Goal: Information Seeking & Learning: Learn about a topic

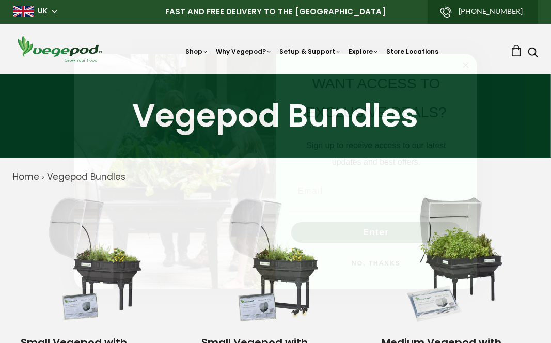
click at [466, 68] on circle "Close dialog" at bounding box center [466, 65] width 12 height 12
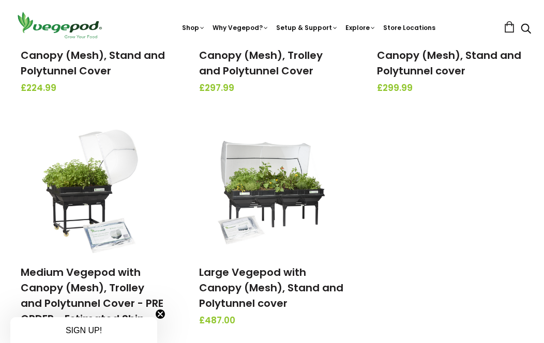
scroll to position [362, 0]
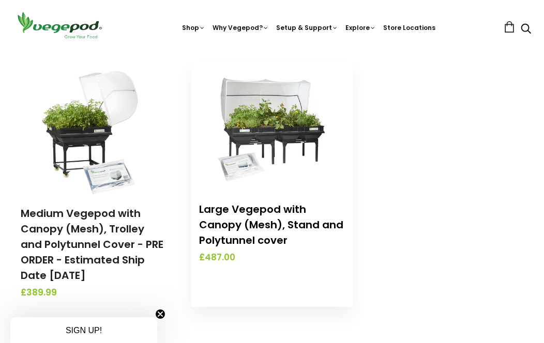
click at [250, 217] on link "Large Vegepod with Canopy (Mesh), Stand and Polytunnel cover" at bounding box center [271, 224] width 144 height 45
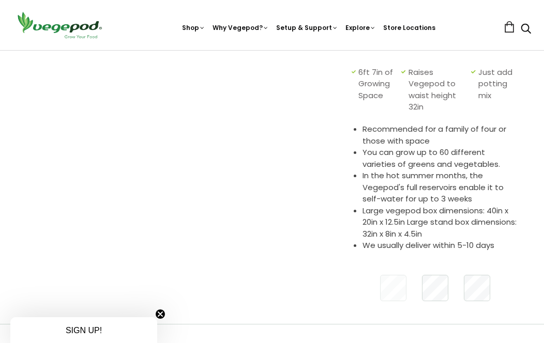
scroll to position [207, 0]
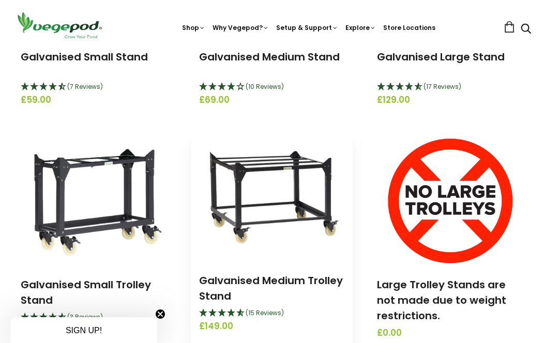
scroll to position [362, 0]
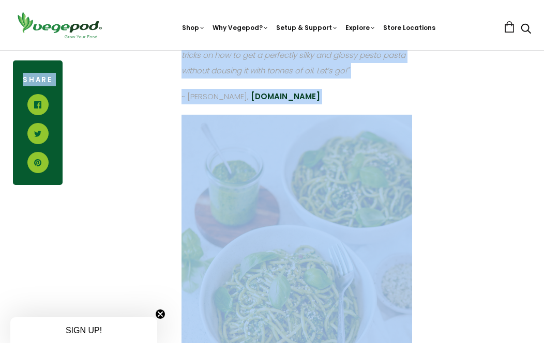
scroll to position [982, 0]
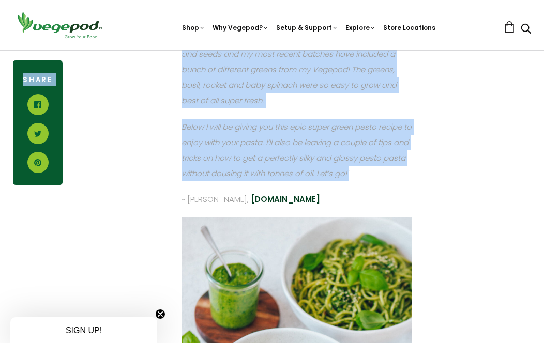
drag, startPoint x: 21, startPoint y: 167, endPoint x: 432, endPoint y: 173, distance: 410.9
click at [432, 173] on article "November 01, 2023 Pod-to-Plate: Cherie Tu's Super-Green Pesto Pasta (Vegan) Sha…" at bounding box center [272, 2] width 518 height 1821
copy article "Pod-to-Plate: Cherie Tu's Super-Green Pesto Pasta (Vegan) Share In honour of Wo…"
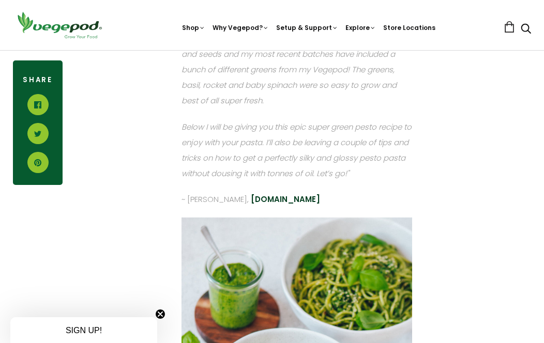
click at [480, 202] on div "In honour of World Vegan Day today, we're throwing it back to when pod to plate…" at bounding box center [297, 224] width 468 height 1376
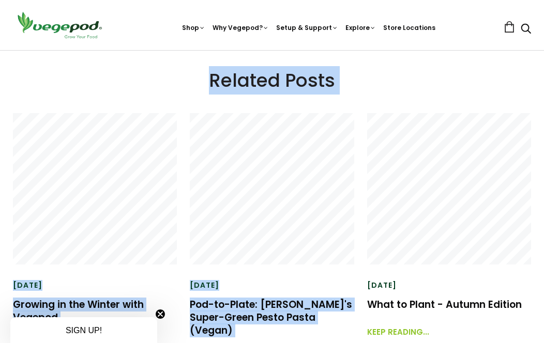
scroll to position [1499, 0]
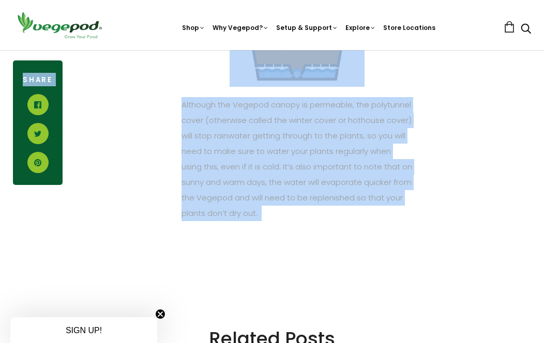
drag, startPoint x: 172, startPoint y: 149, endPoint x: 409, endPoint y: 218, distance: 246.8
copy article "Watering tips for success Share When it comes to watering young seedlings, whet…"
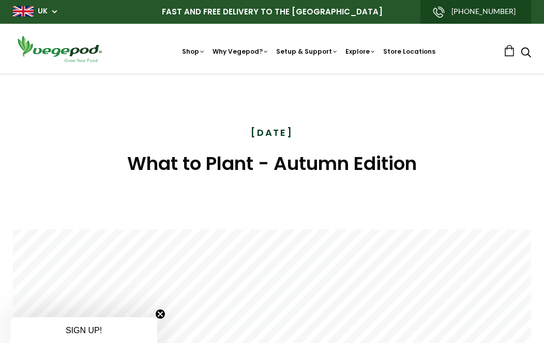
click at [350, 116] on div "October 20, 2023 What to Plant - Autumn Edition" at bounding box center [272, 152] width 518 height 156
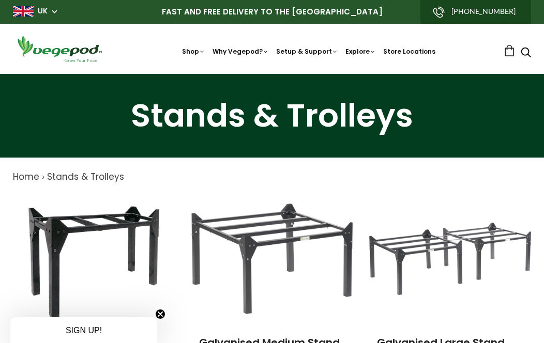
click at [279, 112] on h1 "Stands & Trolleys" at bounding box center [272, 116] width 518 height 32
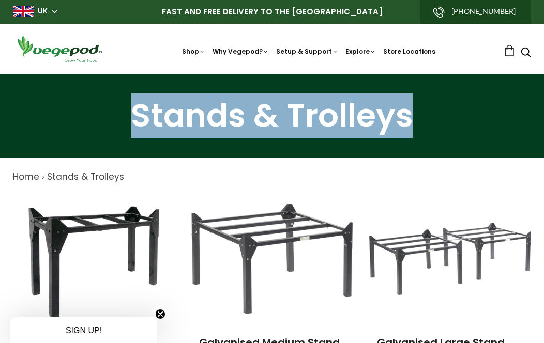
click at [279, 111] on h1 "Stands & Trolleys" at bounding box center [272, 116] width 518 height 32
copy div "Stands & Trolleys"
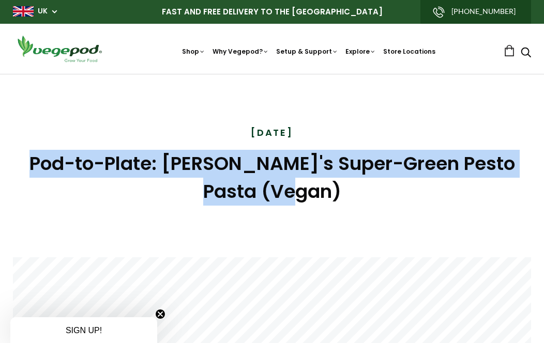
drag, startPoint x: 311, startPoint y: 191, endPoint x: 37, endPoint y: 159, distance: 275.8
click at [37, 159] on h1 "Pod-to-Plate: [PERSON_NAME]'s Super-Green Pesto Pasta (Vegan)" at bounding box center [272, 178] width 518 height 56
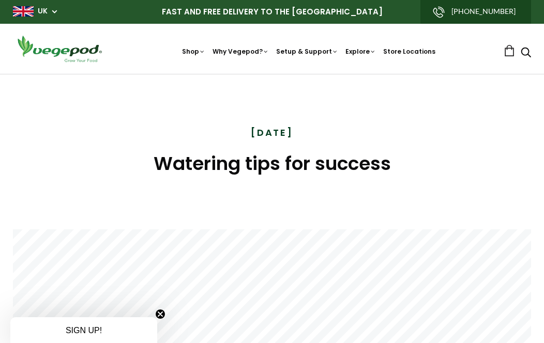
click at [281, 161] on h1 "Watering tips for success" at bounding box center [272, 164] width 518 height 28
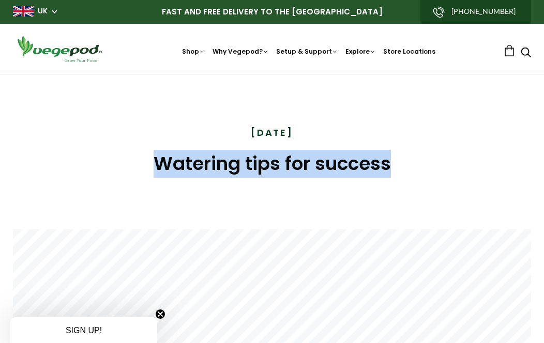
click at [281, 161] on h1 "Watering tips for success" at bounding box center [272, 164] width 518 height 28
copy article "Watering tips for success"
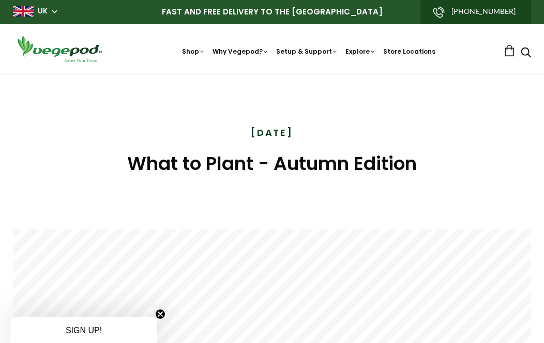
click at [300, 168] on h1 "What to Plant - Autumn Edition" at bounding box center [272, 164] width 518 height 28
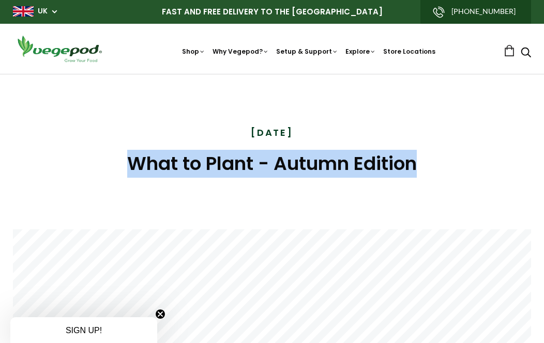
click at [300, 168] on h1 "What to Plant - Autumn Edition" at bounding box center [272, 164] width 518 height 28
copy article "What to Plant - Autumn Edition"
